Goal: Information Seeking & Learning: Understand process/instructions

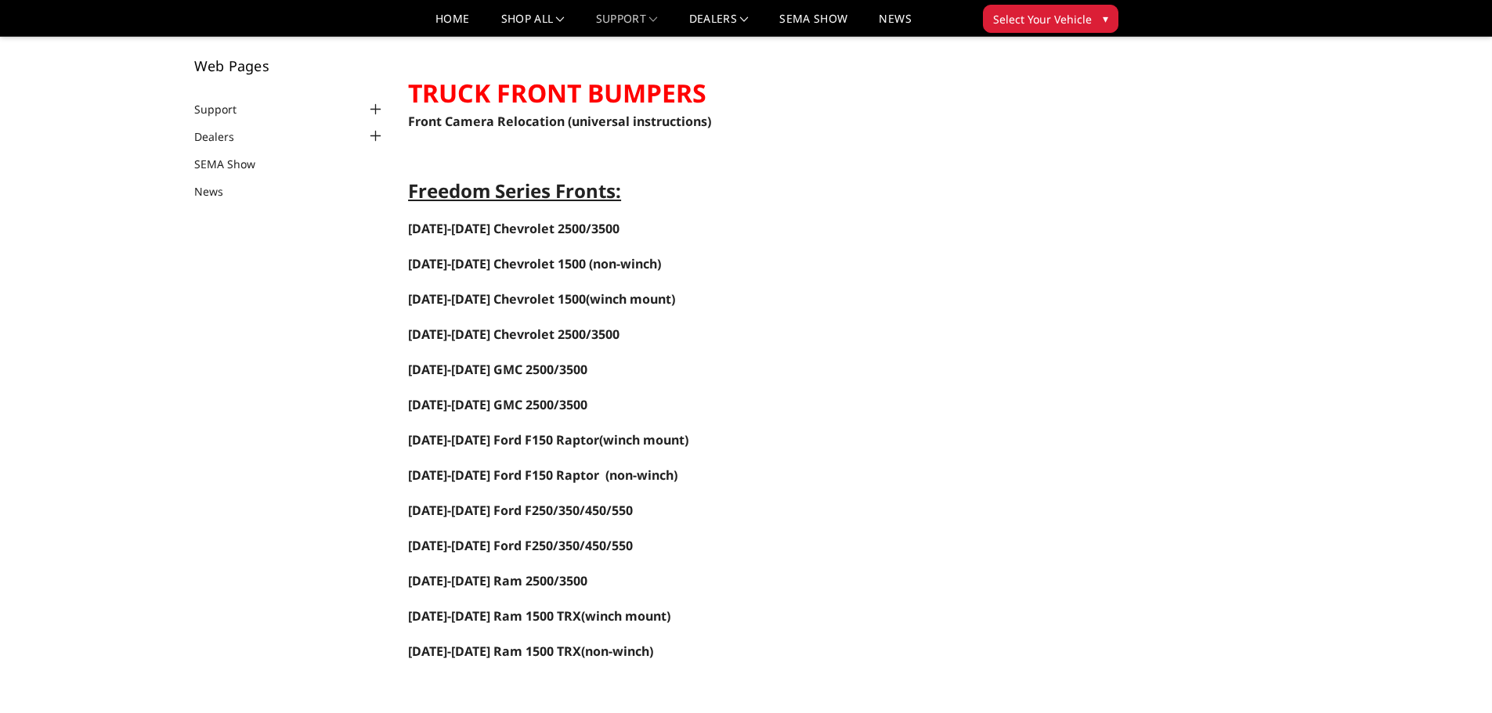
scroll to position [157, 0]
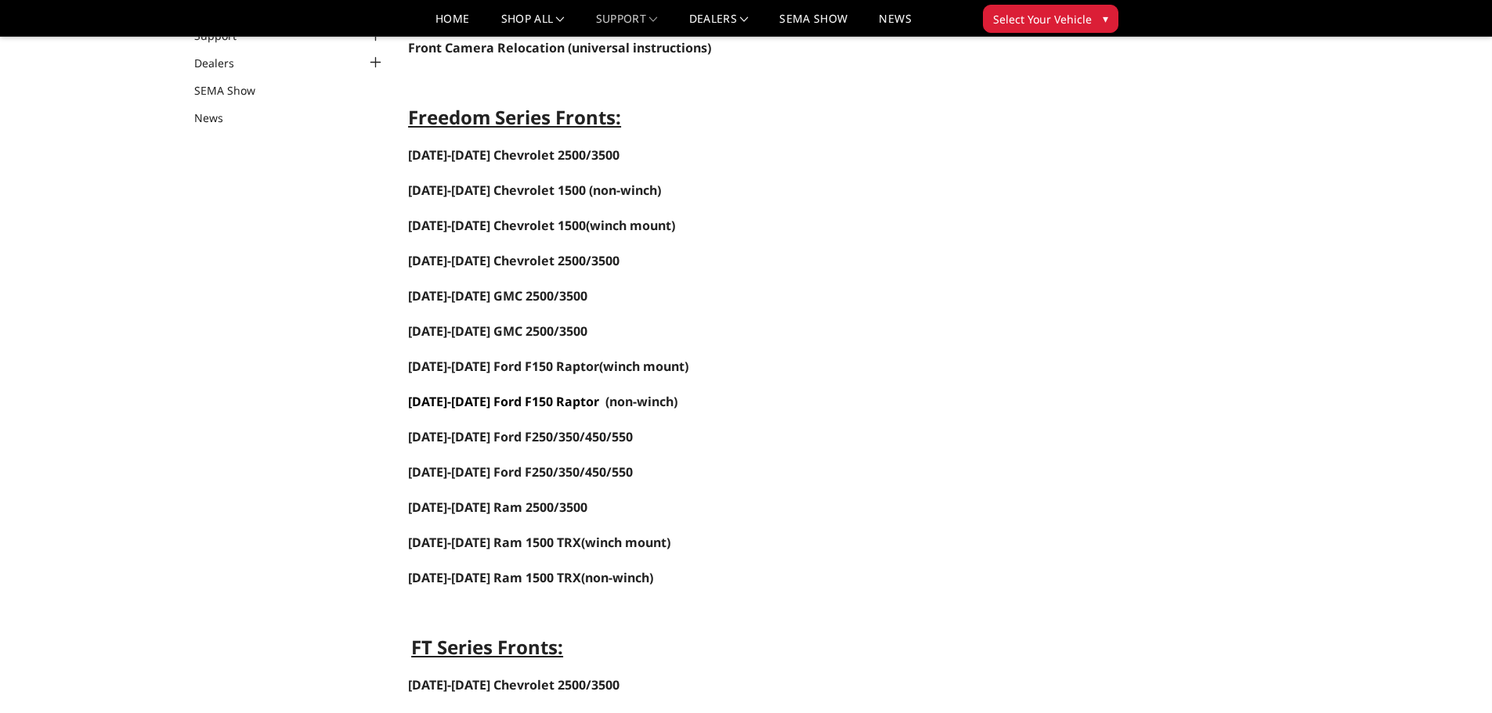
click at [521, 399] on span "[DATE]-[DATE] Ford F150 Raptor" at bounding box center [503, 401] width 191 height 17
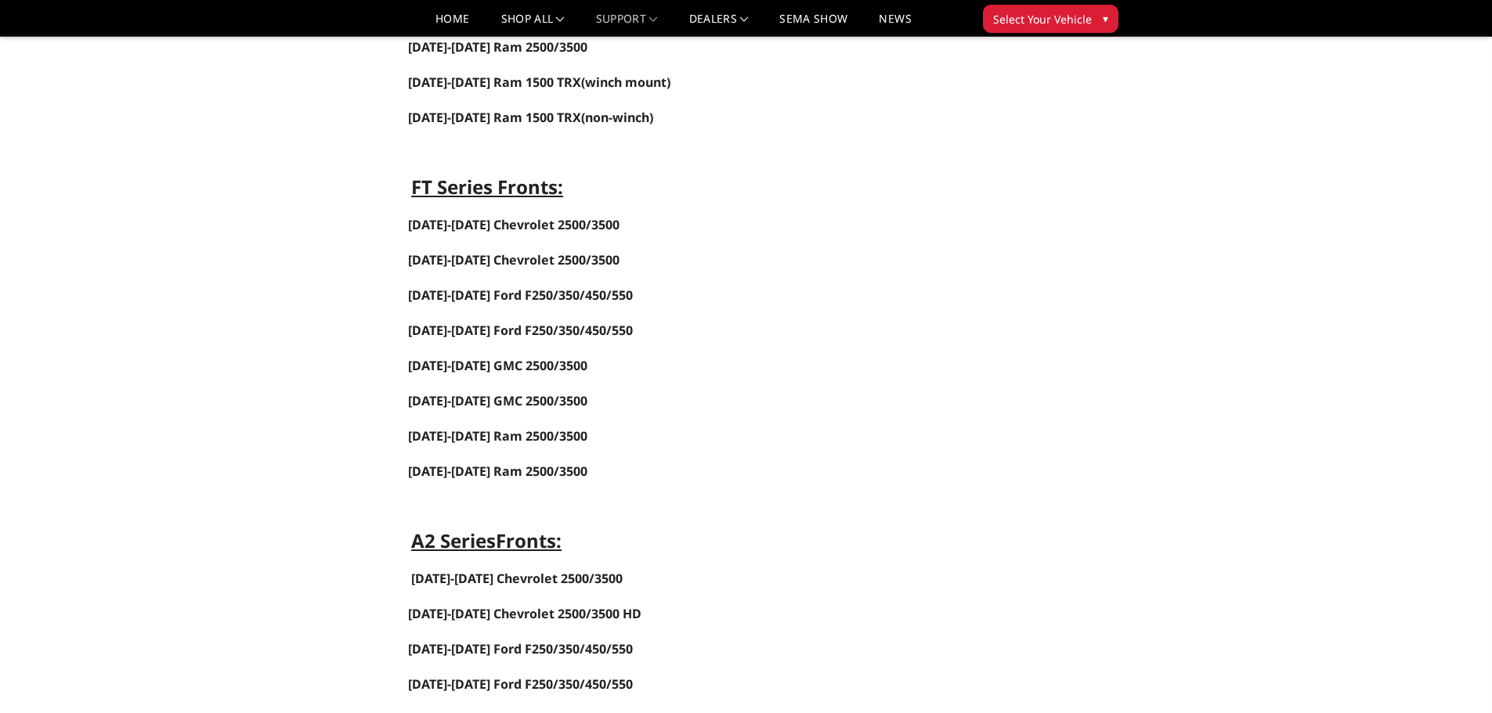
scroll to position [626, 0]
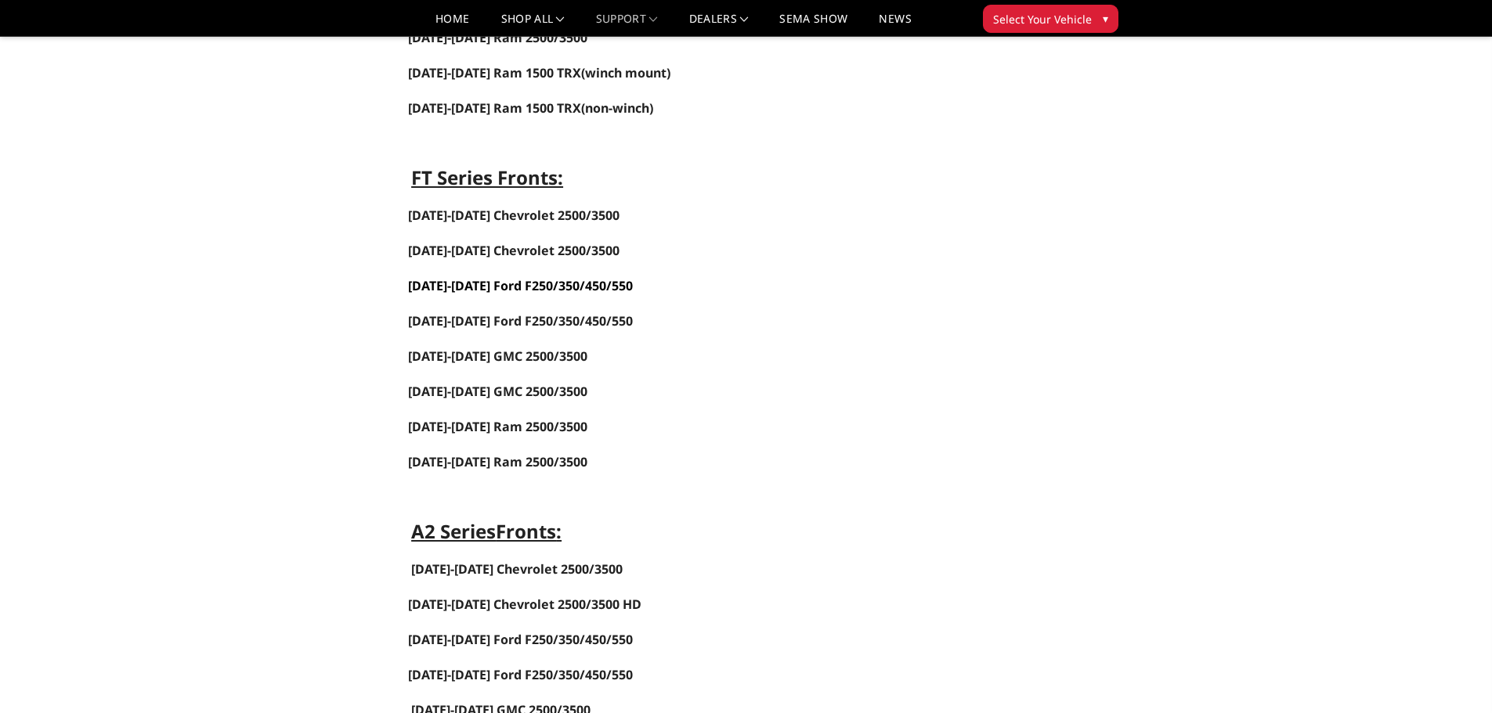
click at [494, 283] on span "[DATE]-[DATE] Ford F250/350/450/550" at bounding box center [520, 285] width 225 height 17
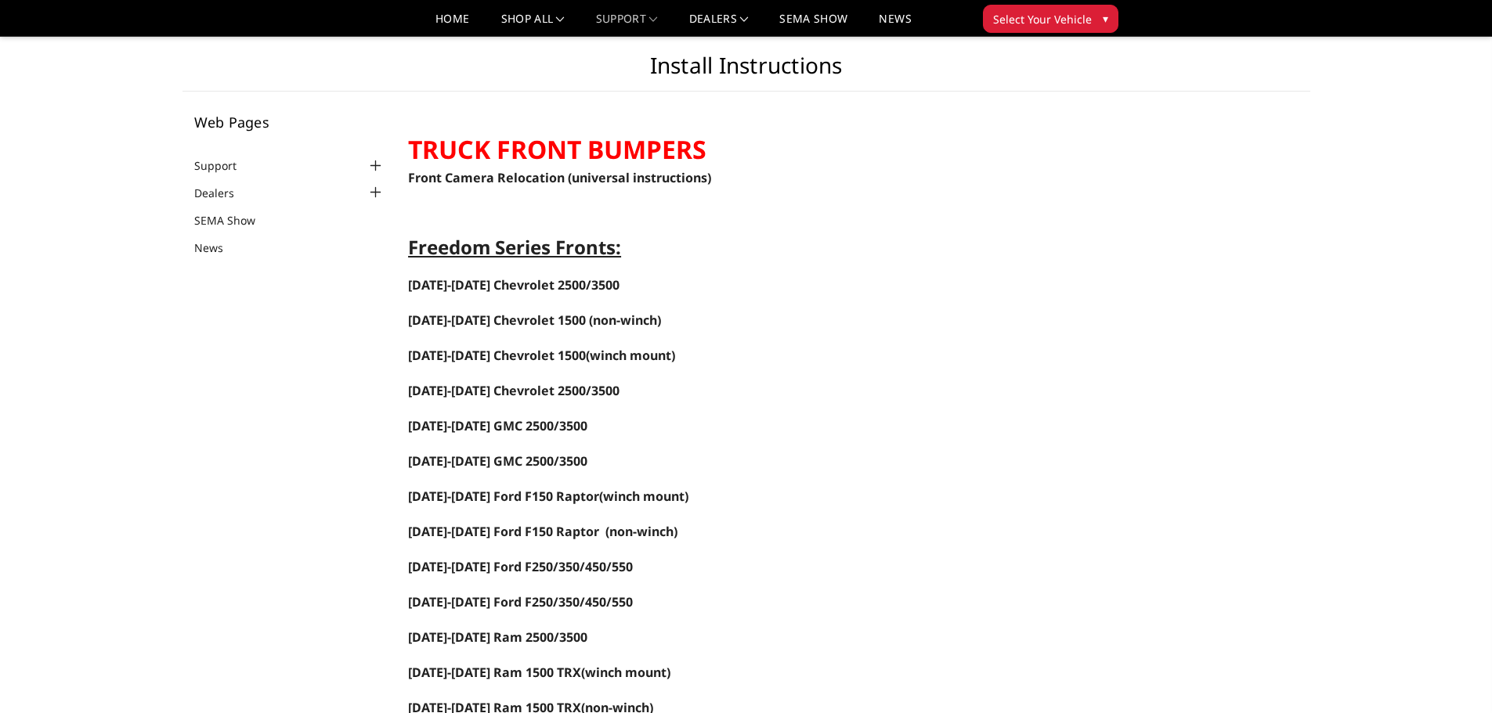
scroll to position [0, 0]
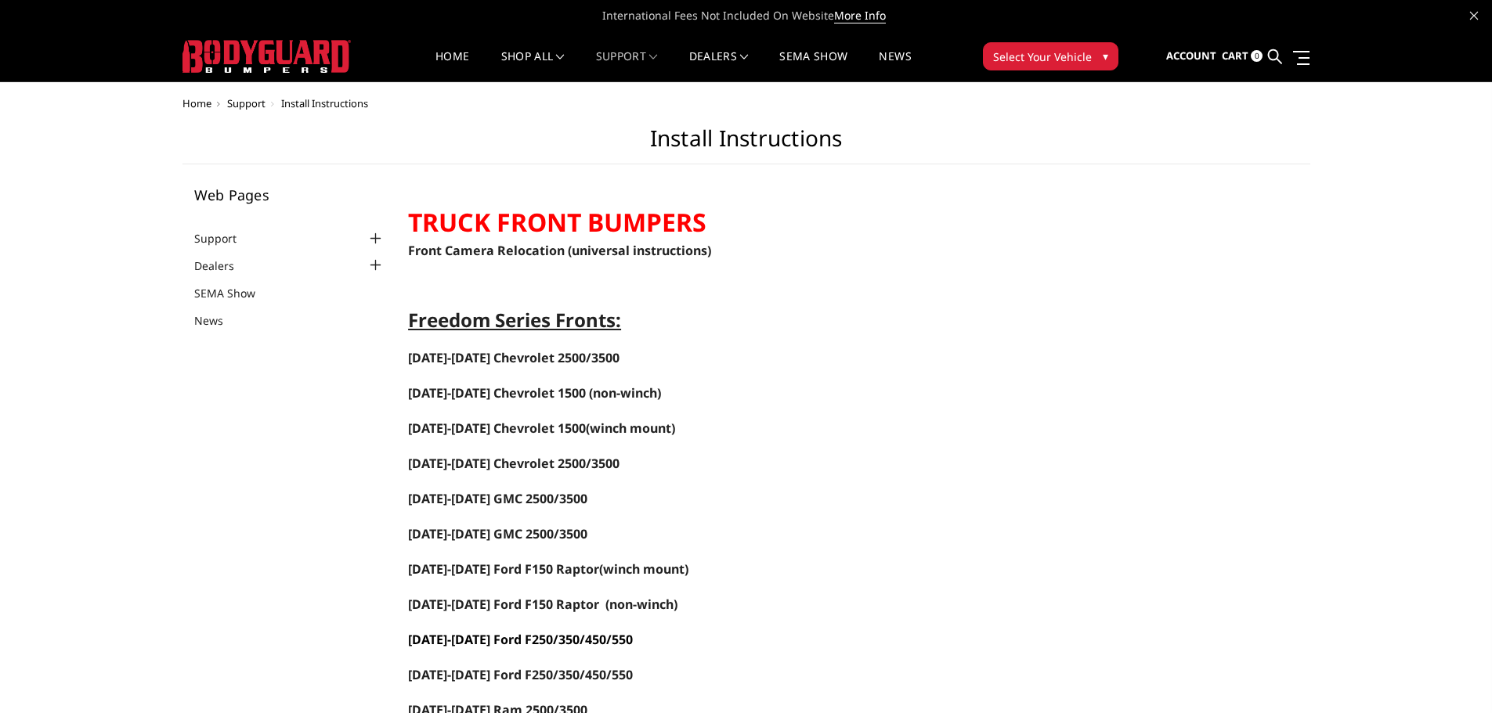
click at [525, 637] on span "[DATE]-[DATE] Ford F250/350/450/550" at bounding box center [520, 639] width 225 height 17
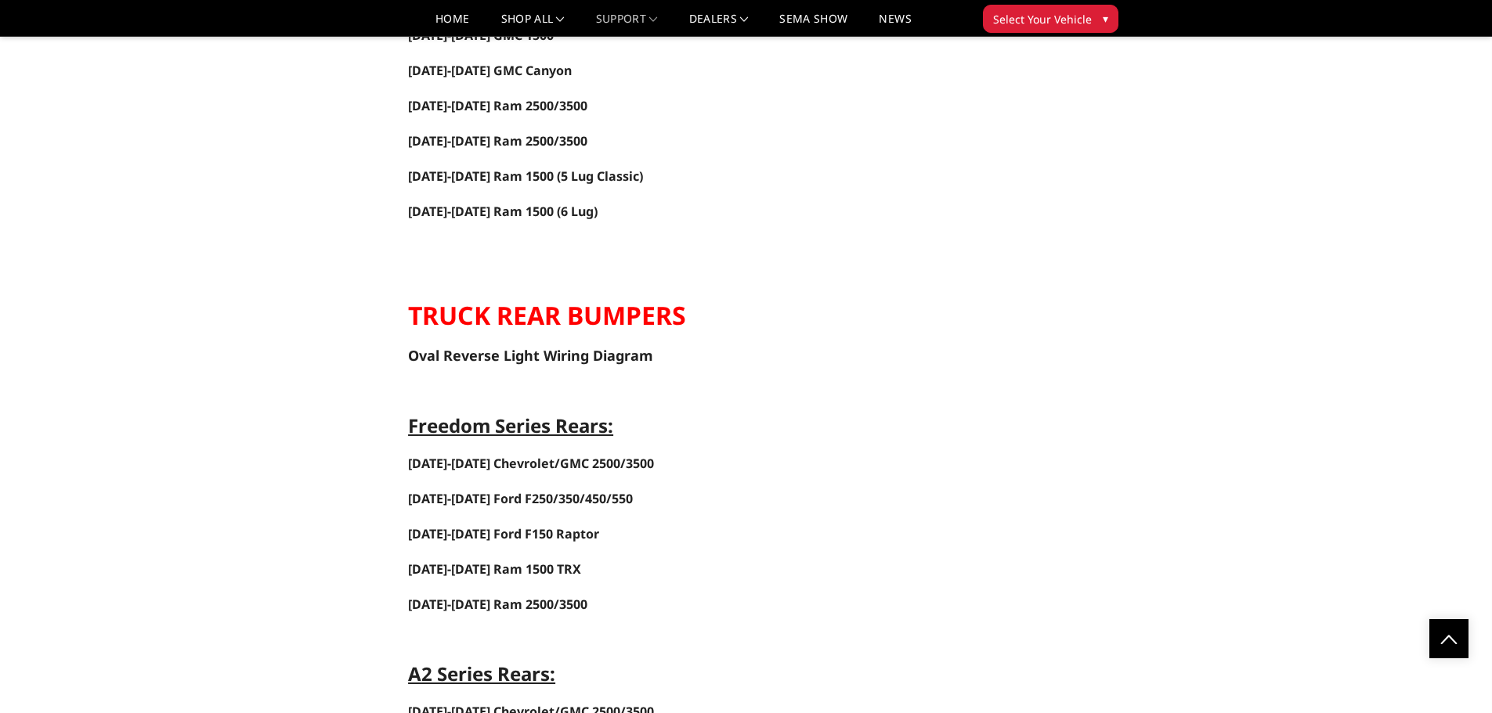
scroll to position [2271, 0]
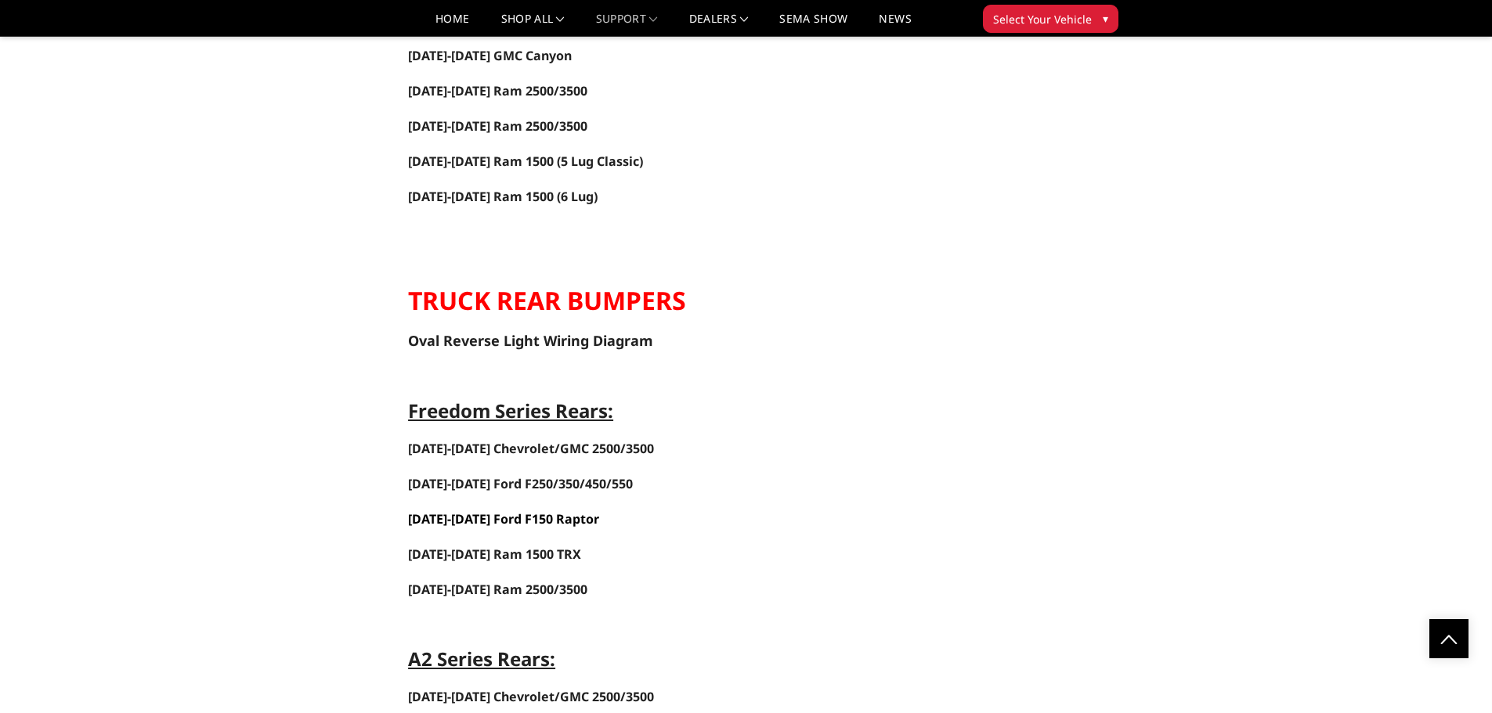
click at [511, 513] on span "[DATE]-[DATE] Ford F150 Raptor" at bounding box center [503, 519] width 191 height 17
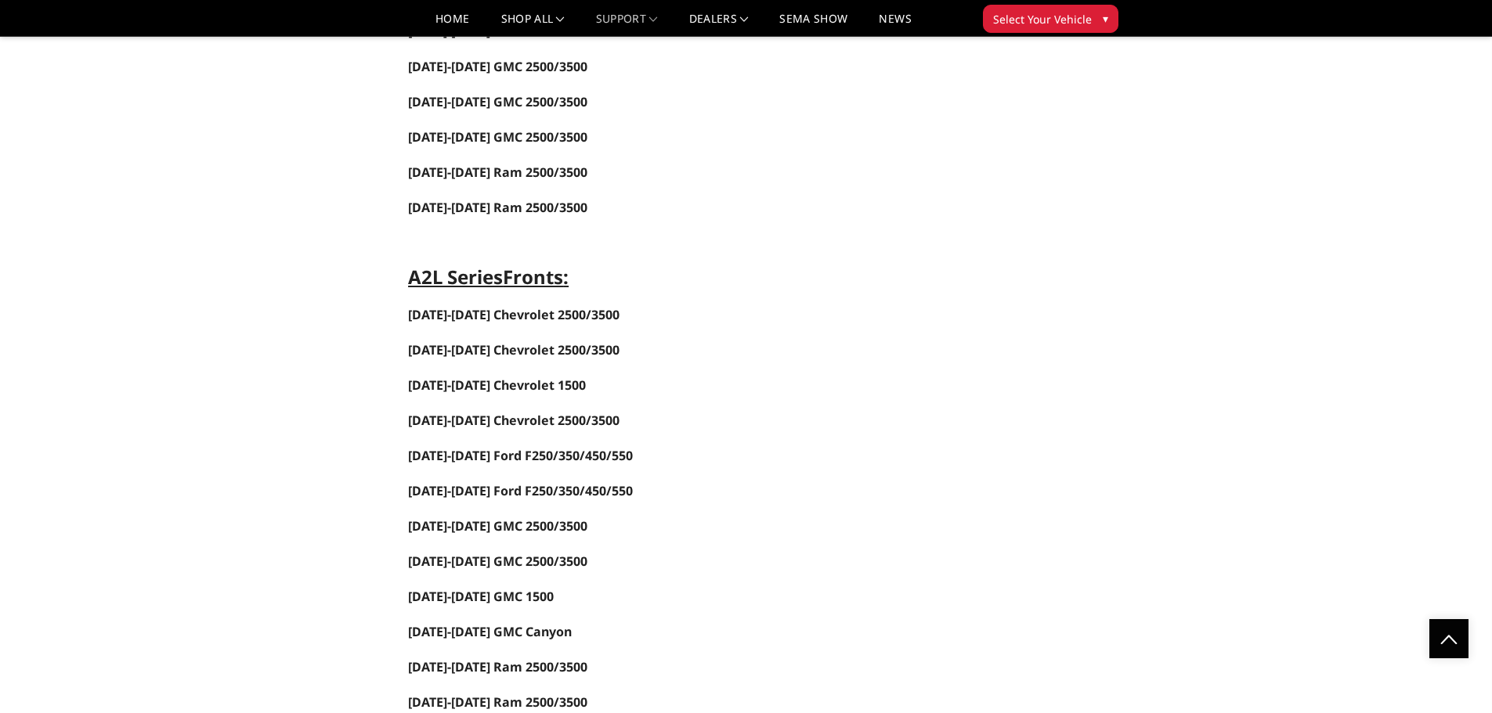
scroll to position [1723, 0]
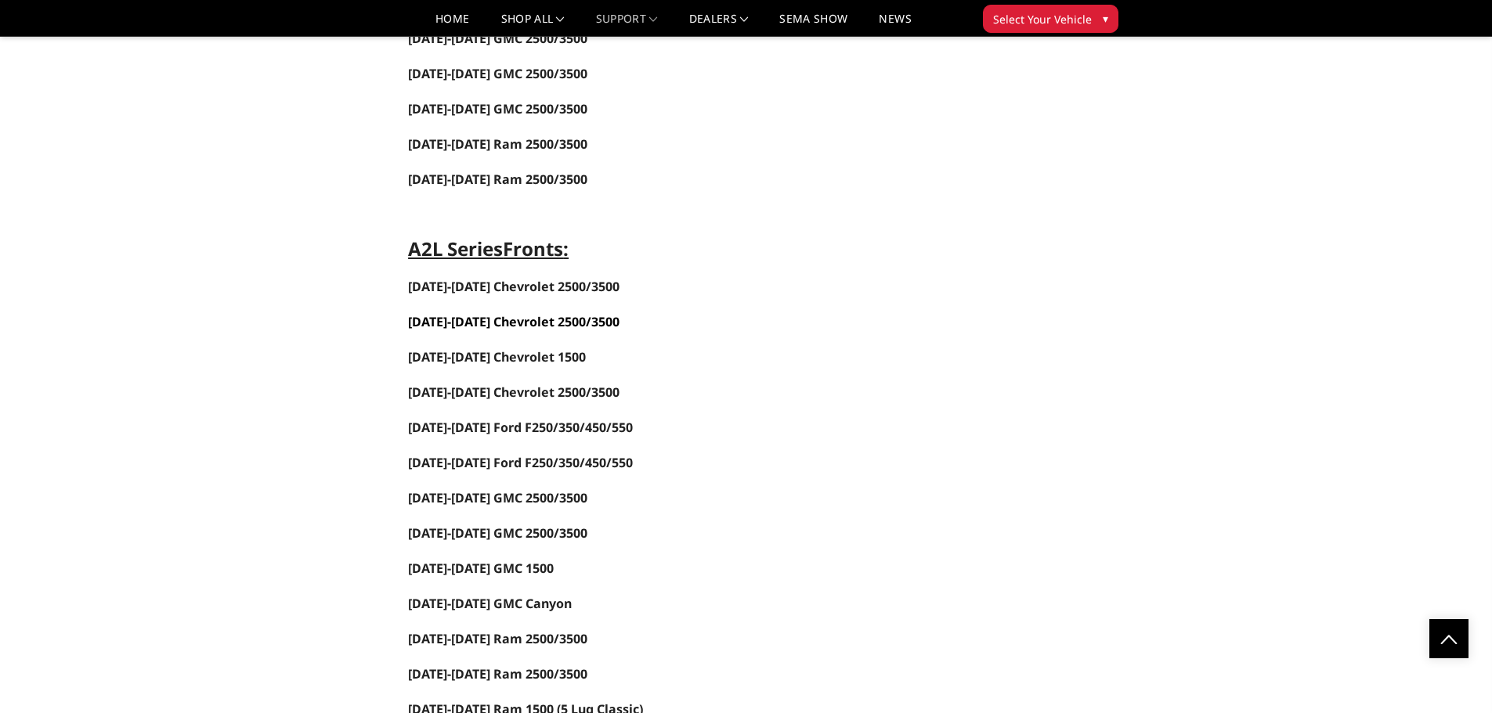
click at [481, 317] on link "[DATE]-[DATE] Chevrolet 2500/3500" at bounding box center [513, 321] width 211 height 17
click at [460, 318] on link "[DATE]-[DATE] Chevrolet 2500/3500" at bounding box center [513, 321] width 211 height 17
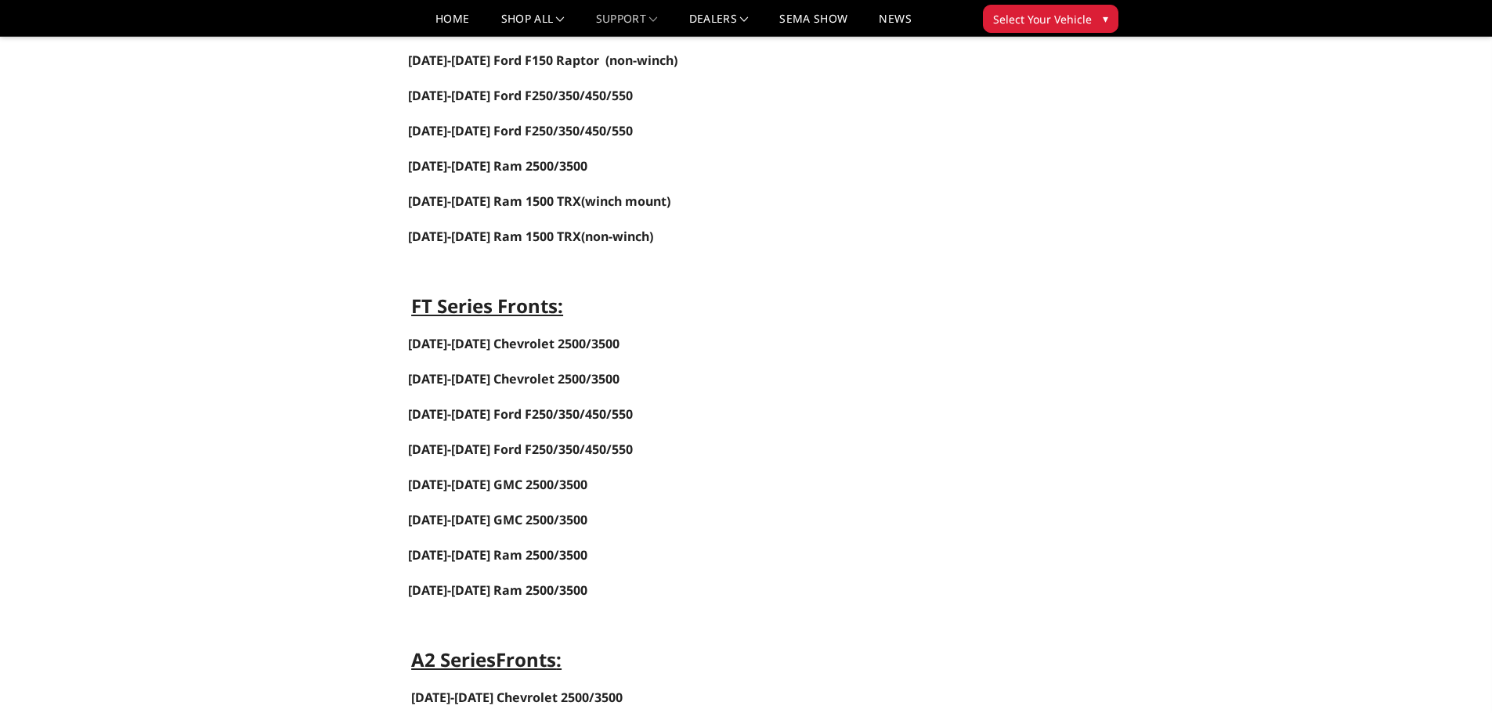
scroll to position [470, 0]
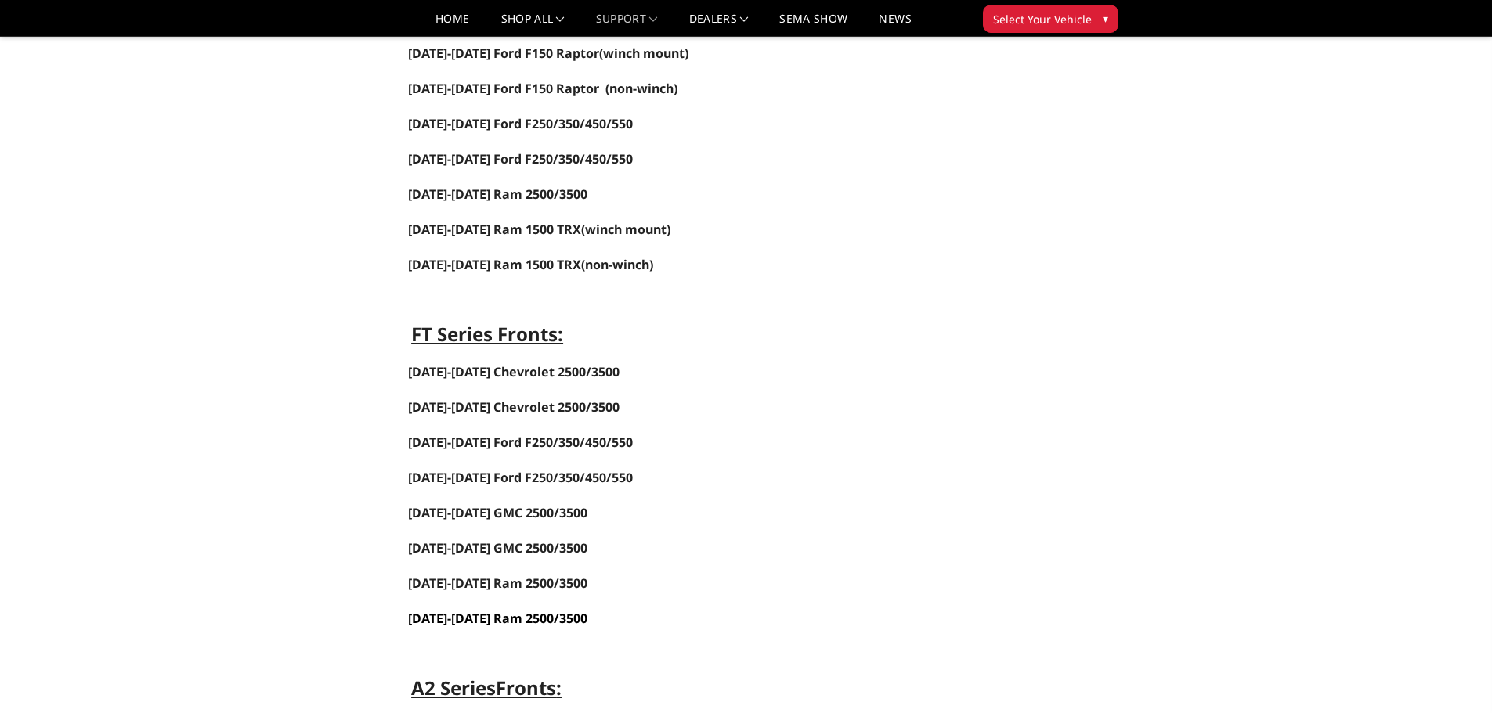
click at [497, 619] on span "[DATE]-[DATE] Ram 2500/3500" at bounding box center [497, 618] width 179 height 17
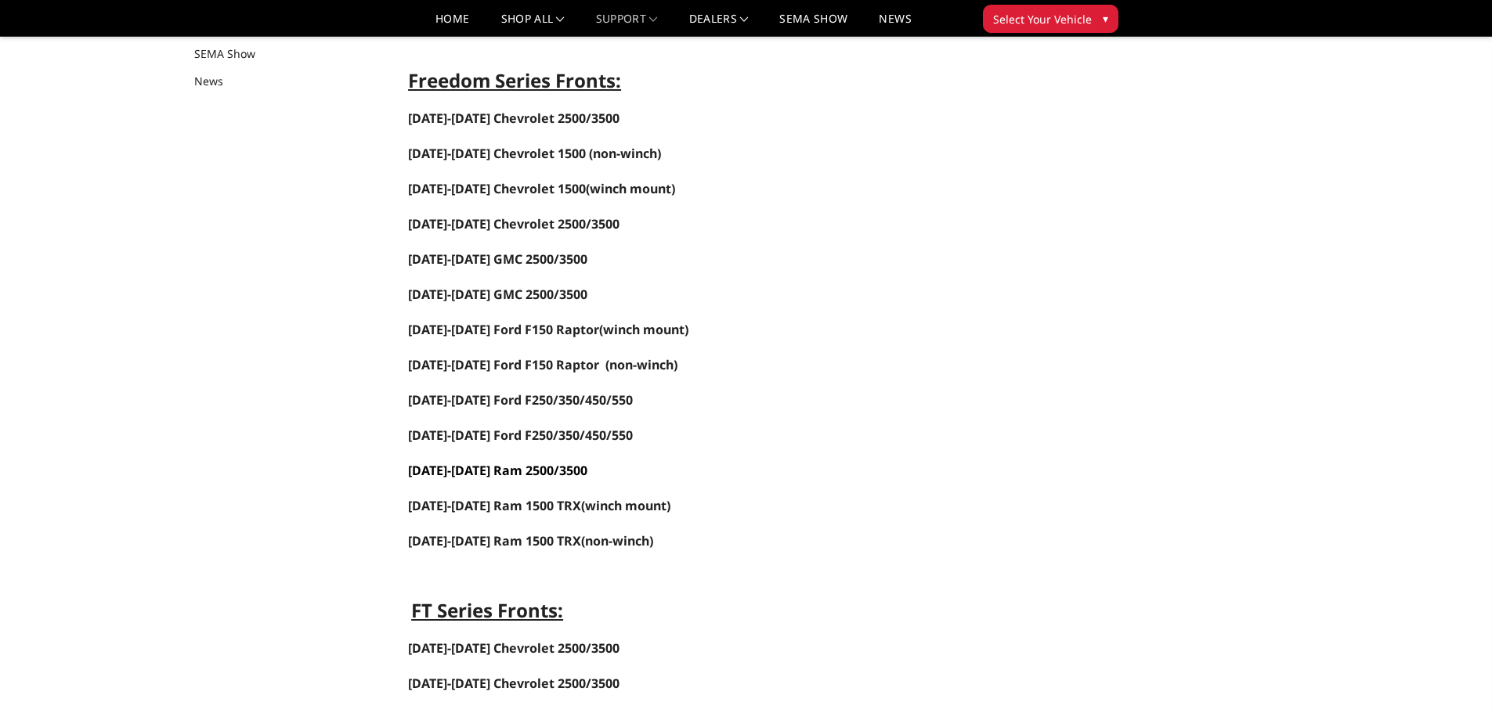
scroll to position [157, 0]
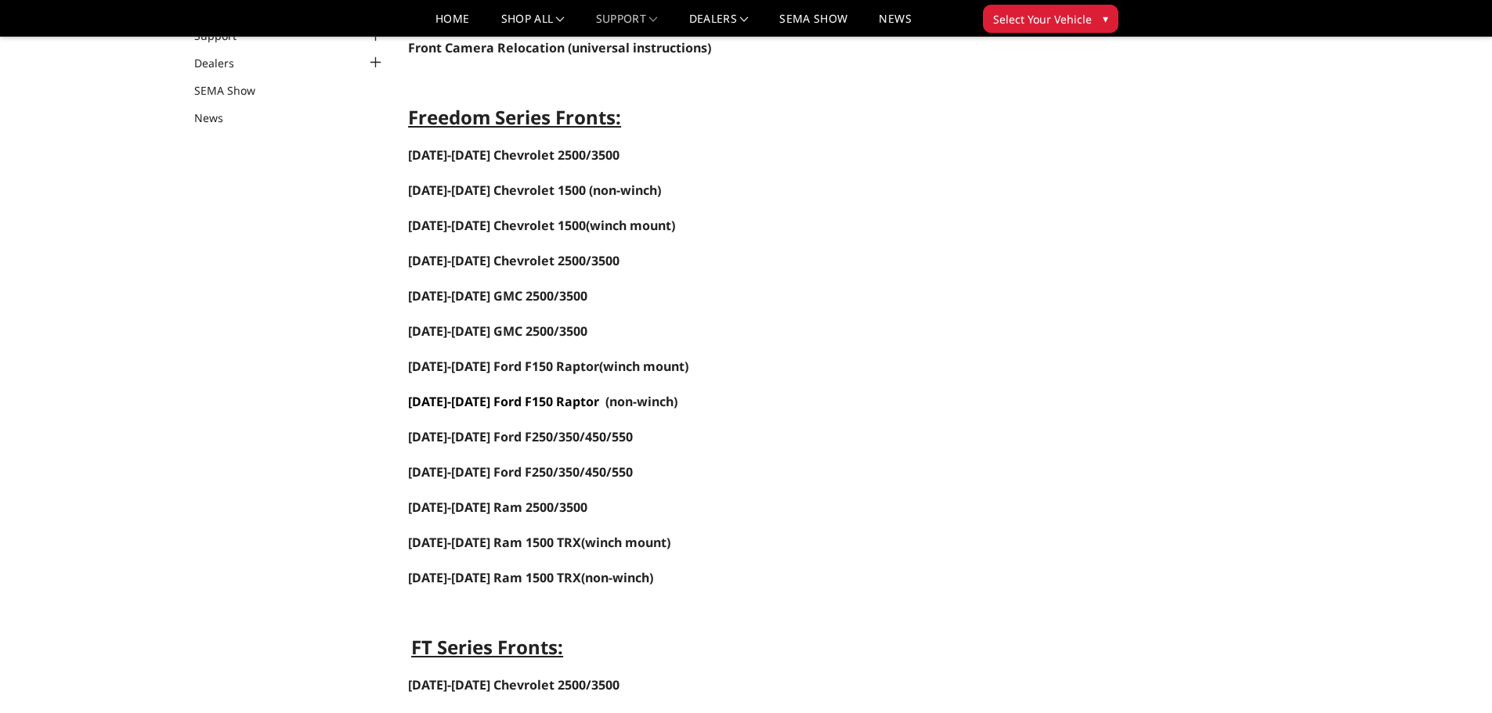
click at [546, 399] on span "[DATE]-[DATE] Ford F150 Raptor" at bounding box center [503, 401] width 191 height 17
